Goal: Task Accomplishment & Management: Use online tool/utility

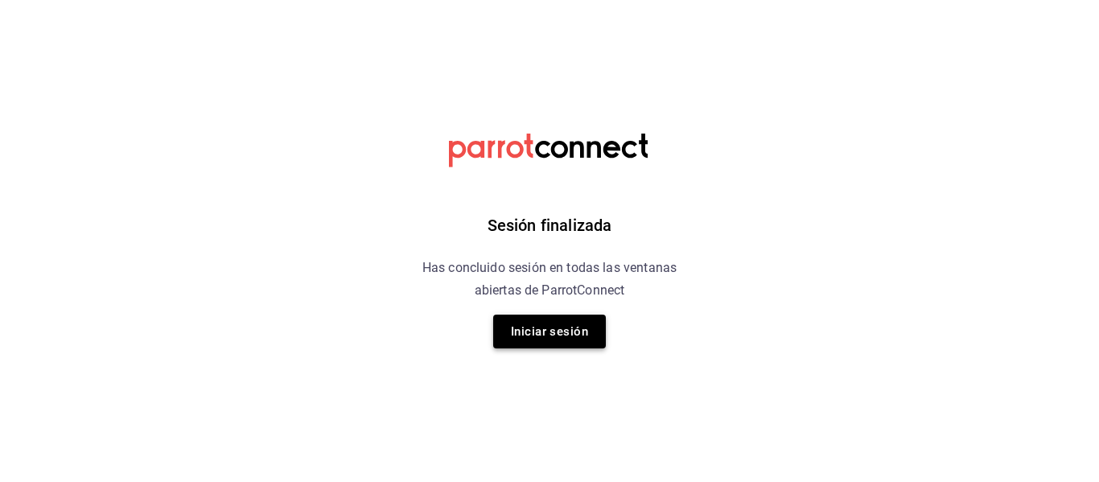
click at [545, 335] on button "Iniciar sesión" at bounding box center [549, 332] width 113 height 34
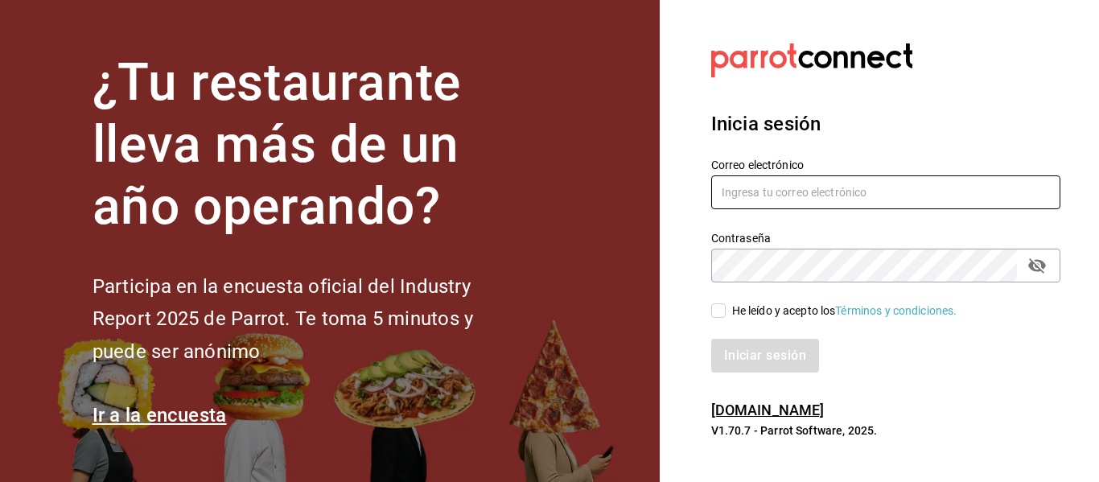
type input "mochomos.arcos@grupocosteno.com"
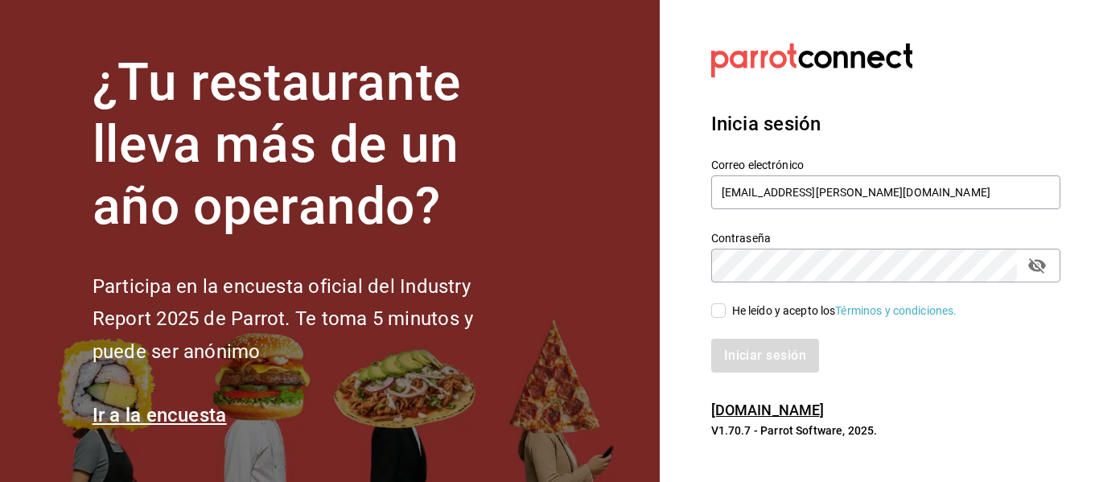
click at [718, 304] on input "He leído y acepto los Términos y condiciones." at bounding box center [718, 310] width 14 height 14
checkbox input "true"
click at [751, 360] on button "Iniciar sesión" at bounding box center [765, 356] width 109 height 34
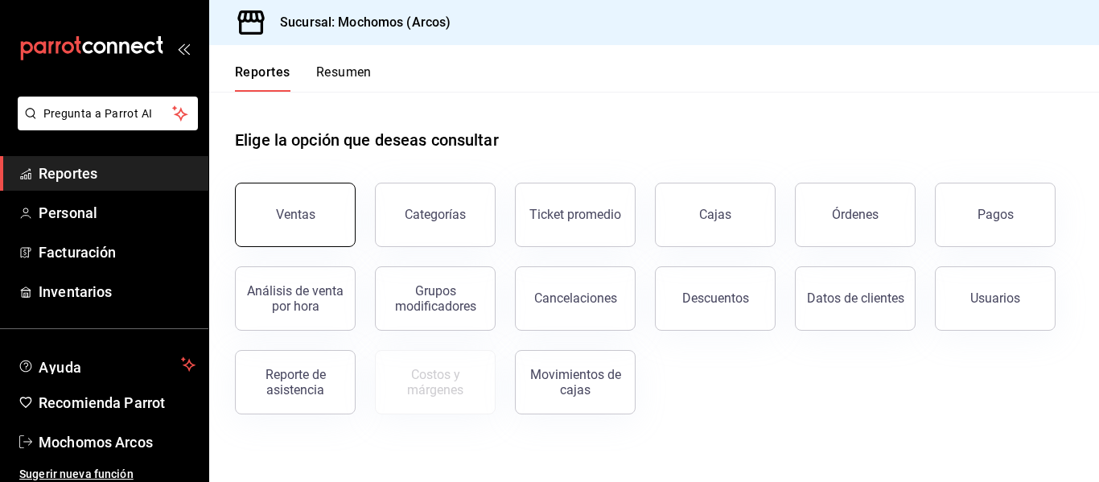
click at [289, 219] on div "Ventas" at bounding box center [295, 214] width 39 height 15
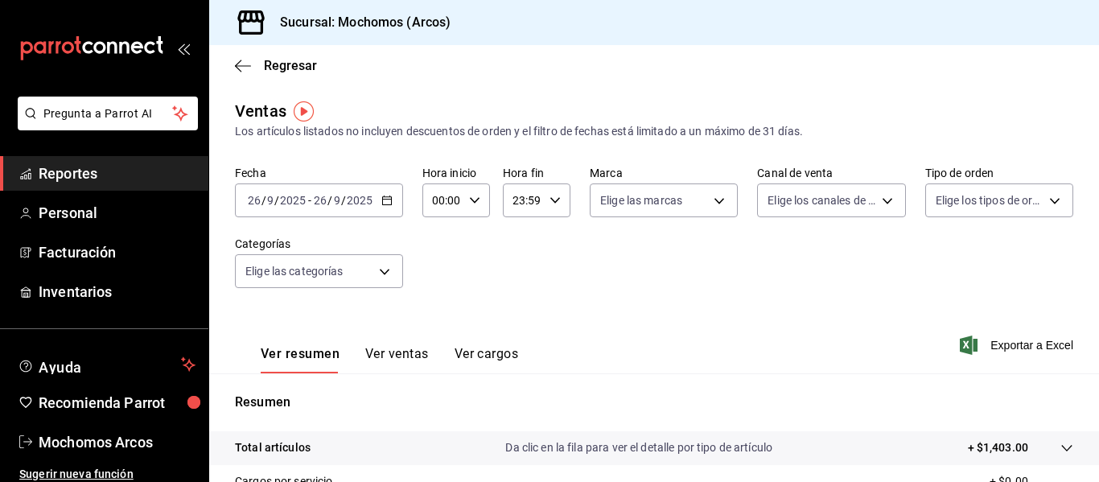
click at [385, 211] on div "[DATE] [DATE] - [DATE] [DATE]" at bounding box center [319, 200] width 168 height 34
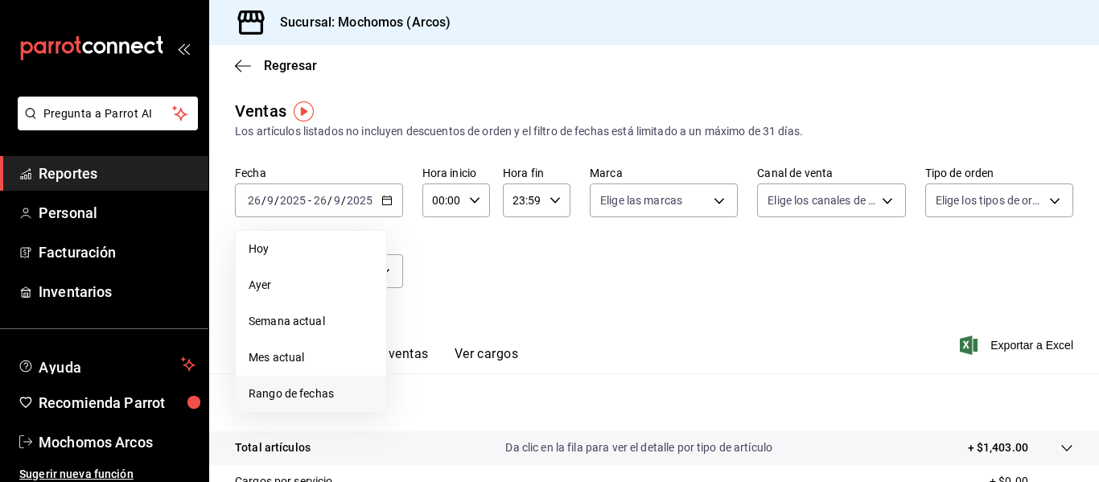
click at [318, 390] on span "Rango de fechas" at bounding box center [311, 393] width 125 height 17
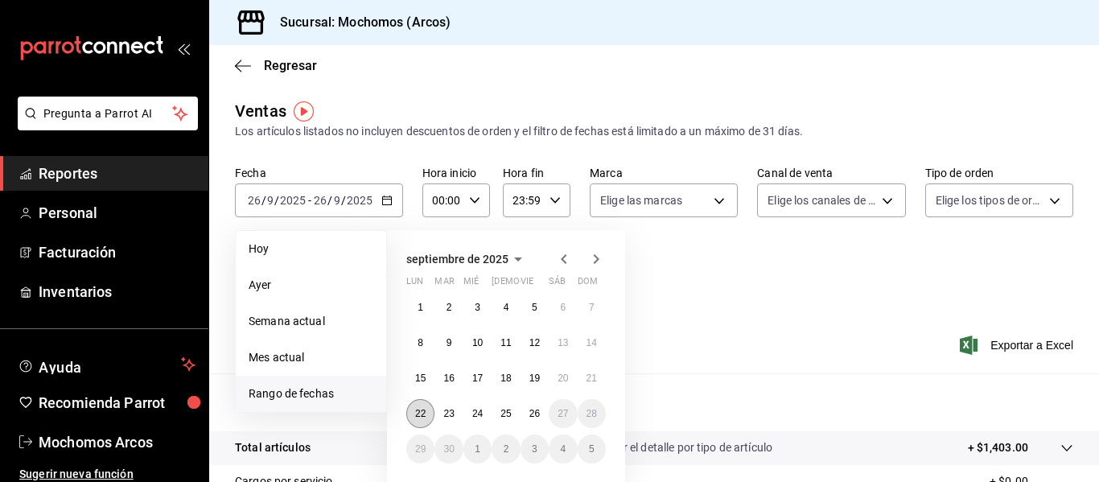
click at [416, 405] on button "22" at bounding box center [420, 413] width 28 height 29
click at [540, 414] on abbr "26" at bounding box center [534, 413] width 10 height 11
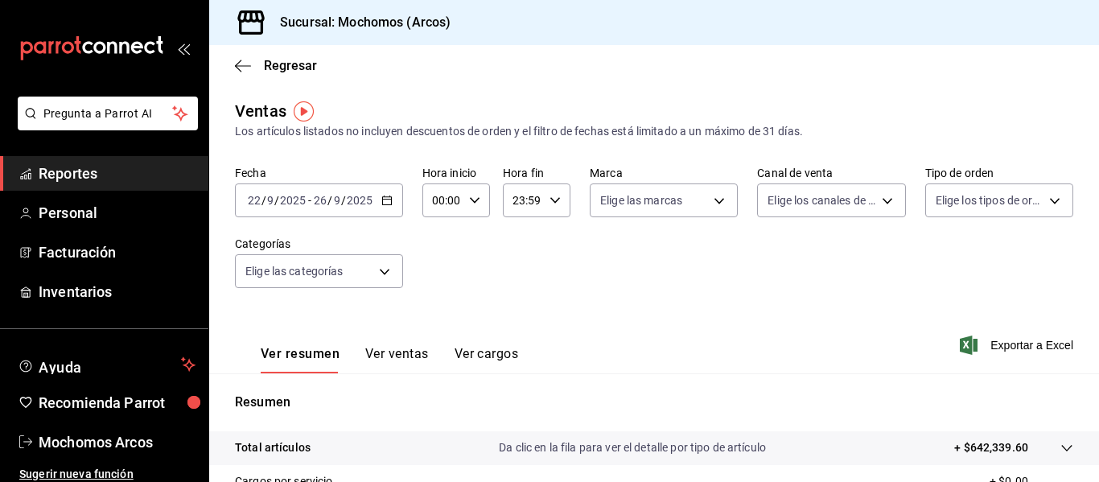
click at [479, 202] on div "00:00 Hora inicio" at bounding box center [456, 200] width 68 height 34
click at [435, 321] on span "02" at bounding box center [437, 318] width 7 height 13
click at [436, 304] on span "05" at bounding box center [437, 305] width 7 height 13
type input "05:00"
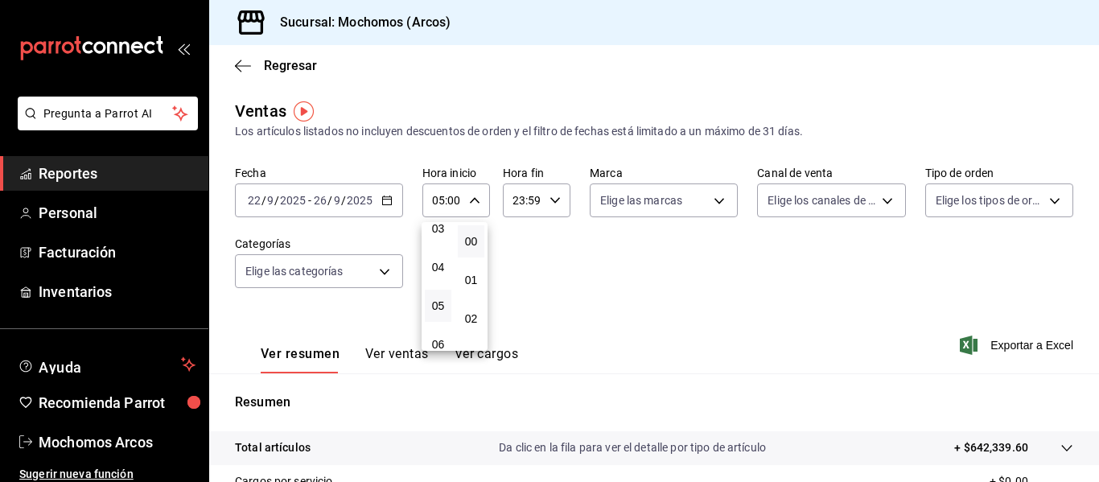
click at [579, 293] on div at bounding box center [549, 241] width 1099 height 482
click at [547, 193] on div "23:59 Hora fin" at bounding box center [537, 200] width 68 height 34
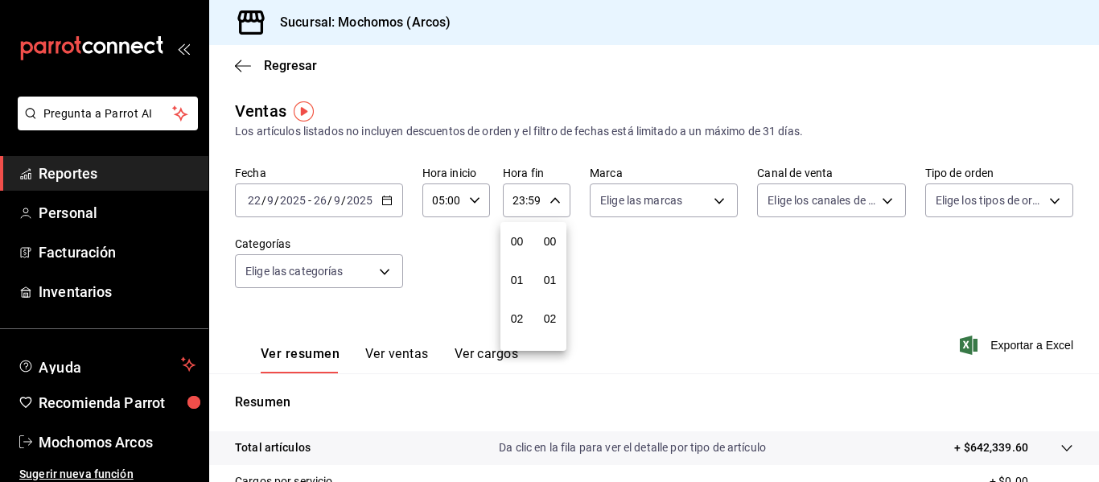
scroll to position [2188, 0]
click at [513, 256] on span "21" at bounding box center [516, 254] width 7 height 13
type input "21:59"
click at [519, 249] on span "01" at bounding box center [516, 247] width 7 height 13
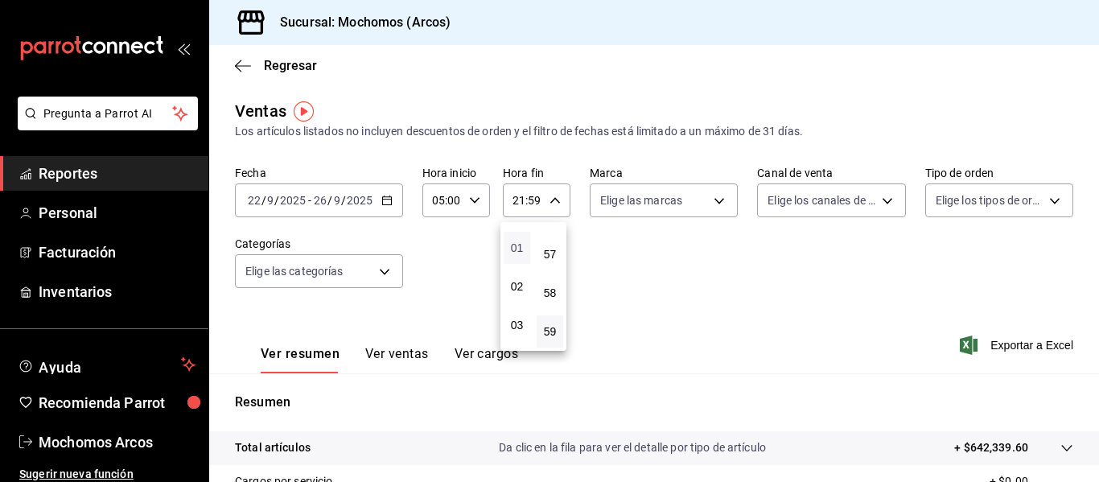
type input "01:59"
click at [519, 253] on span "01" at bounding box center [516, 247] width 7 height 13
click at [550, 257] on span "57" at bounding box center [549, 254] width 7 height 13
type input "01:57"
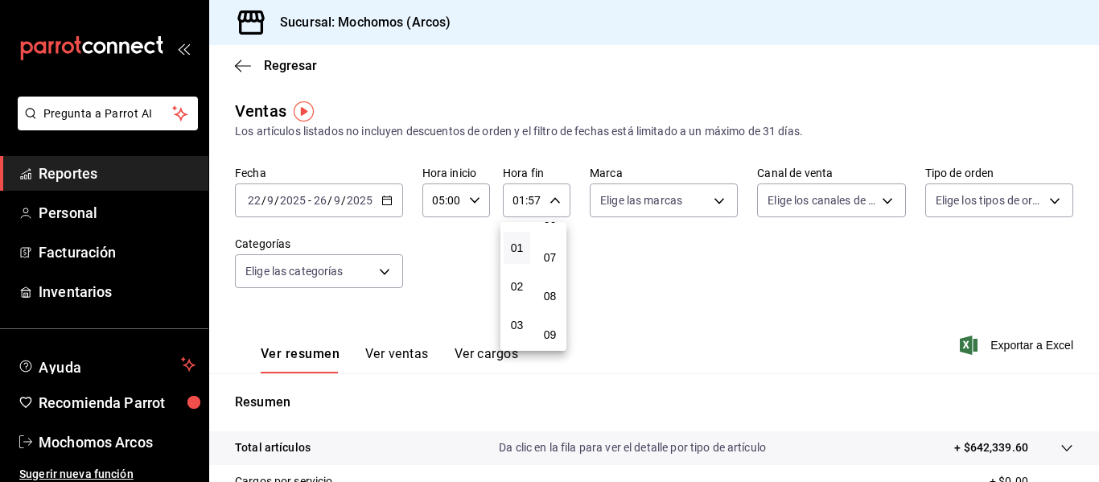
scroll to position [257, 0]
click at [557, 301] on button "08" at bounding box center [550, 293] width 27 height 32
type input "01:08"
click at [549, 282] on span "21" at bounding box center [549, 279] width 7 height 13
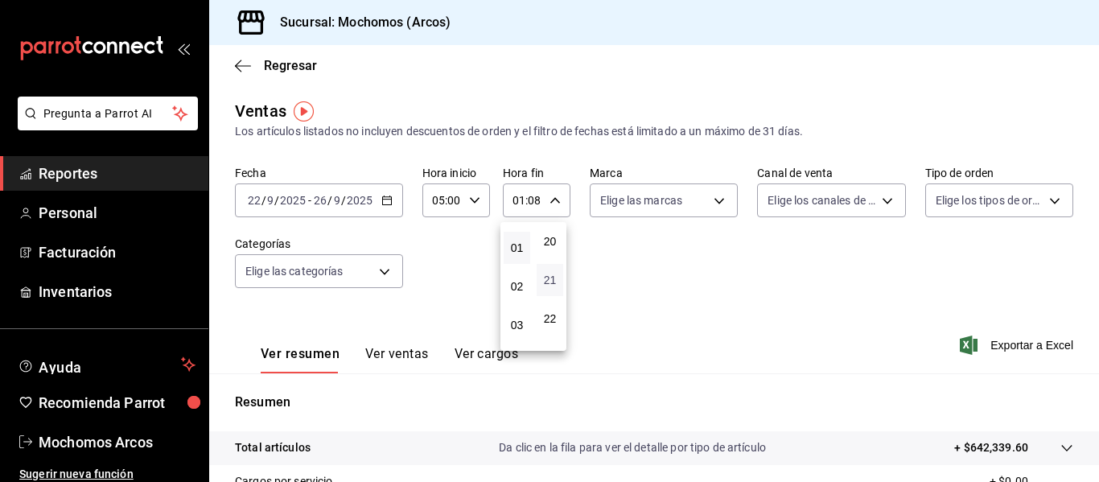
type input "01:21"
click at [643, 294] on div at bounding box center [549, 241] width 1099 height 482
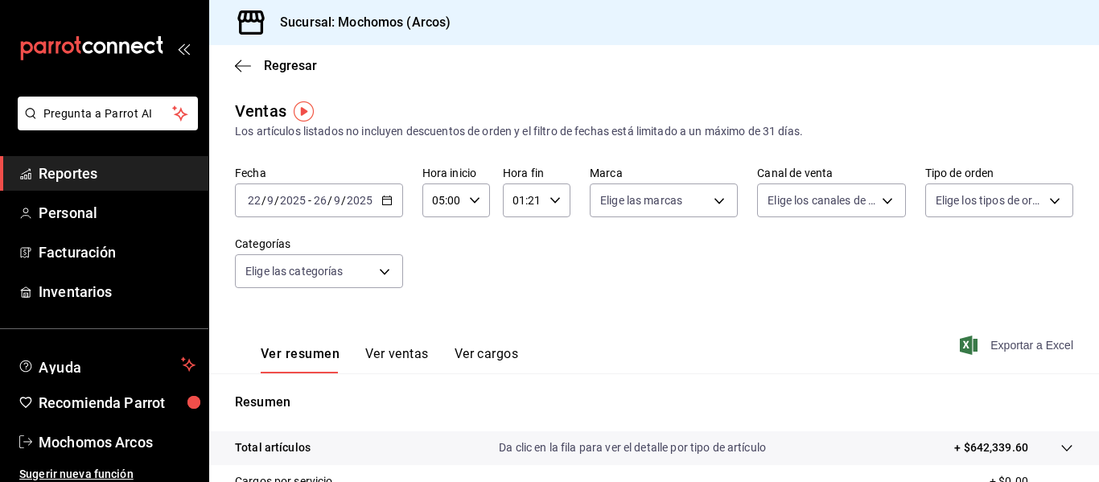
click at [978, 352] on span "Exportar a Excel" at bounding box center [1018, 344] width 110 height 19
click at [398, 352] on button "Ver ventas" at bounding box center [397, 359] width 64 height 27
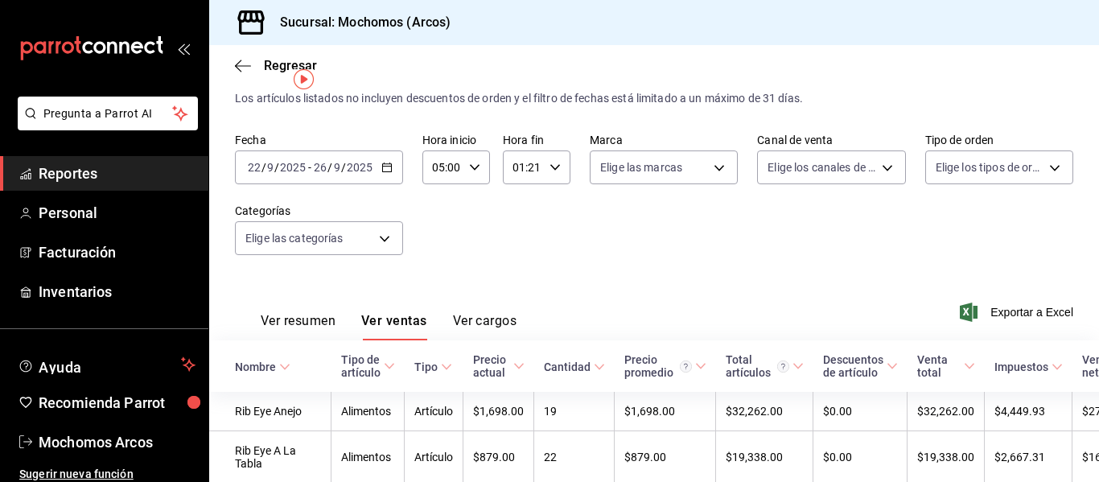
scroll to position [32, 0]
